Goal: Transaction & Acquisition: Subscribe to service/newsletter

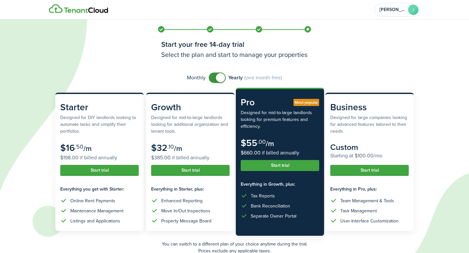
click at [214, 81] on span at bounding box center [217, 78] width 7 height 10
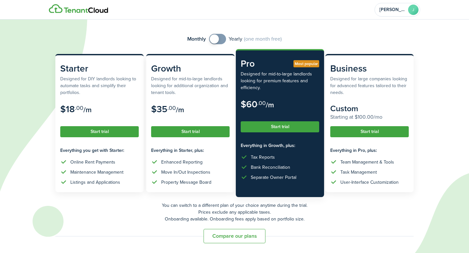
checkbox input "true"
click at [220, 41] on span at bounding box center [217, 39] width 7 height 10
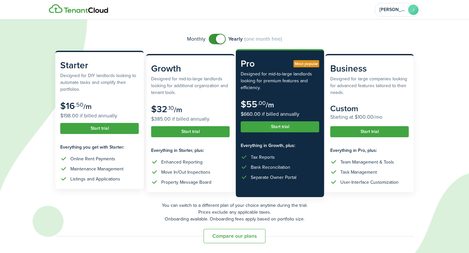
click at [96, 131] on button "Start trial" at bounding box center [99, 128] width 78 height 11
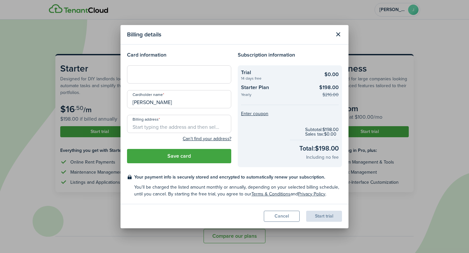
click at [337, 37] on button "Close modal" at bounding box center [337, 34] width 11 height 11
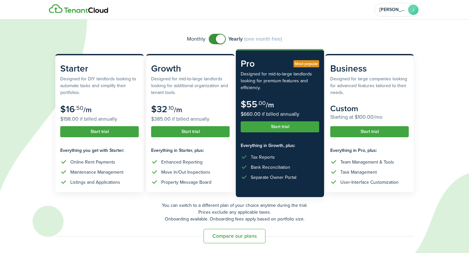
click at [61, 8] on img at bounding box center [78, 8] width 59 height 9
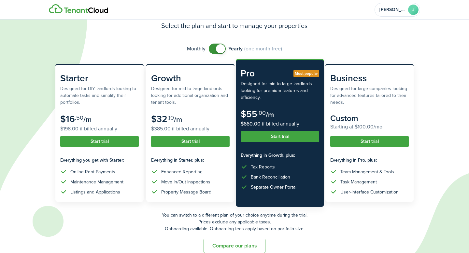
scroll to position [39, 0]
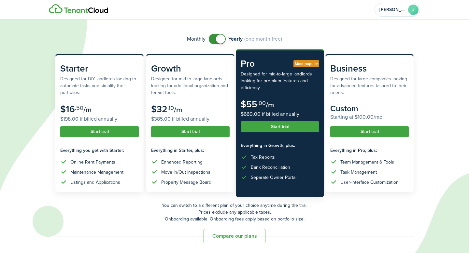
click at [223, 232] on button "Compare our plans" at bounding box center [234, 236] width 62 height 14
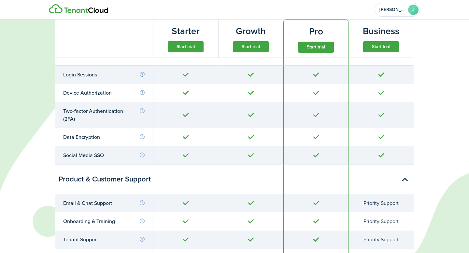
scroll to position [2710, 0]
